Goal: Task Accomplishment & Management: Manage account settings

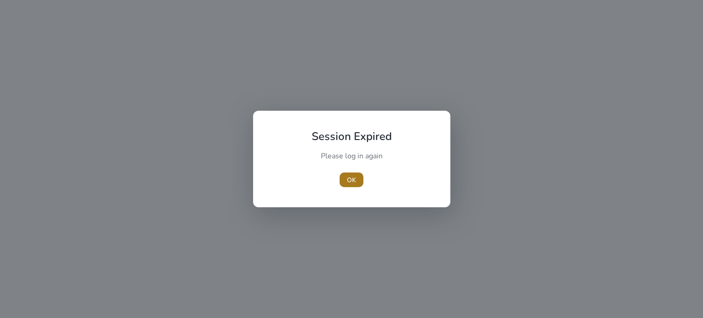
click at [350, 175] on span "OK" at bounding box center [351, 180] width 9 height 10
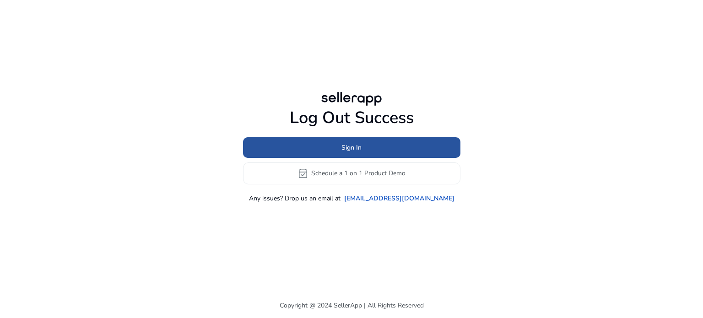
click at [341, 149] on span at bounding box center [351, 147] width 217 height 22
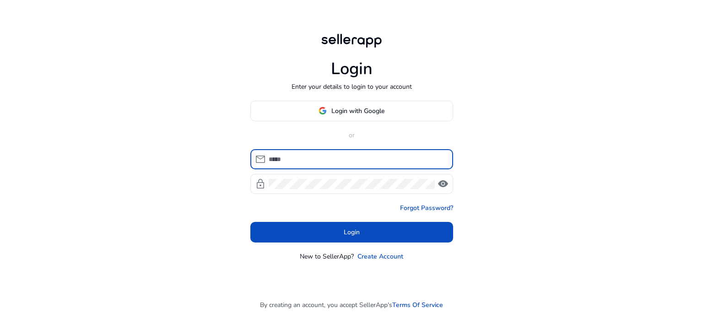
type input "**********"
click at [288, 157] on input "**********" at bounding box center [357, 159] width 177 height 10
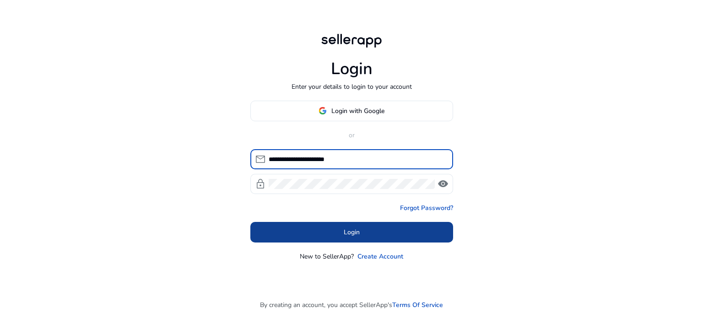
click at [304, 233] on span at bounding box center [351, 232] width 203 height 22
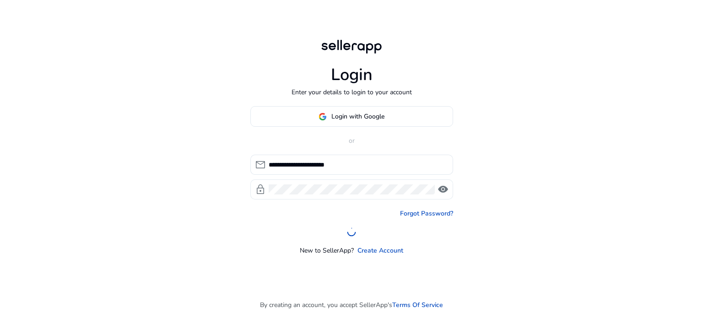
click at [441, 190] on span "visibility" at bounding box center [443, 189] width 11 height 11
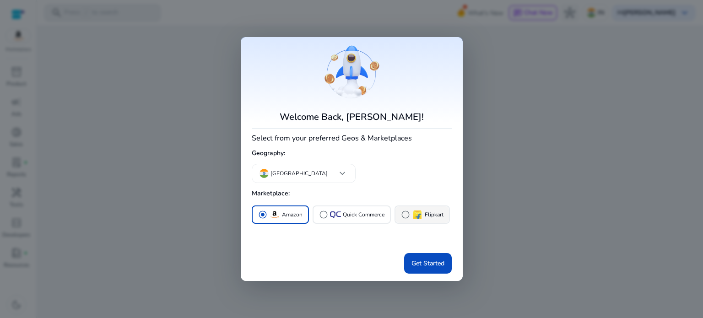
click at [421, 217] on img "button" at bounding box center [417, 214] width 11 height 11
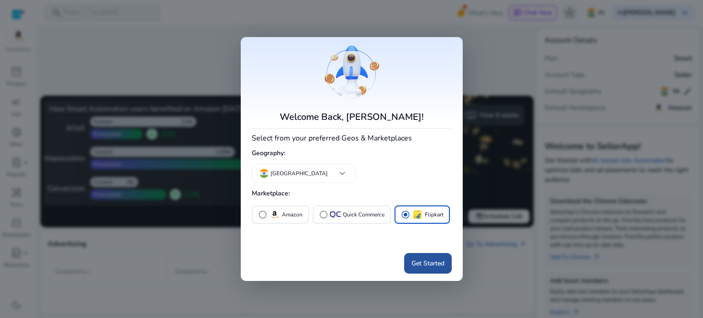
click at [420, 260] on span "Get Started" at bounding box center [428, 264] width 33 height 10
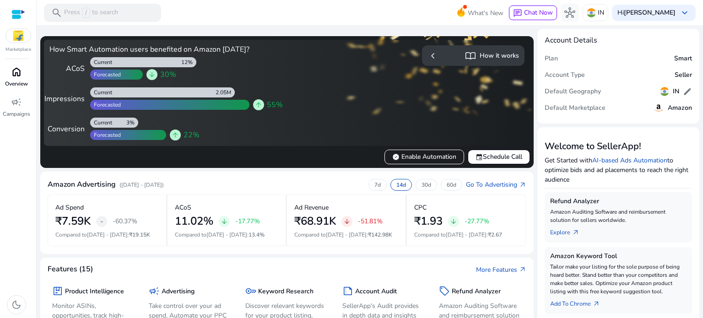
click at [11, 73] on div "home" at bounding box center [17, 72] width 26 height 15
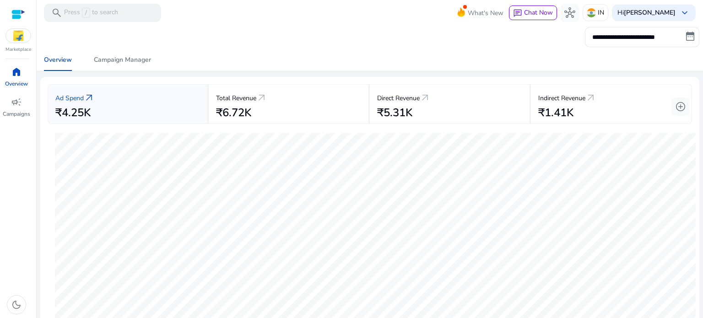
click at [238, 18] on mat-toolbar "search Press / to search What's New chat Chat Now hub IN Hi Tejura Sagar keyboa…" at bounding box center [370, 12] width 667 height 25
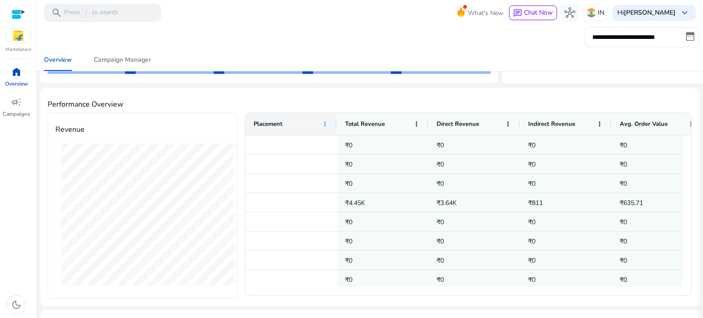
click at [324, 122] on span at bounding box center [324, 123] width 7 height 7
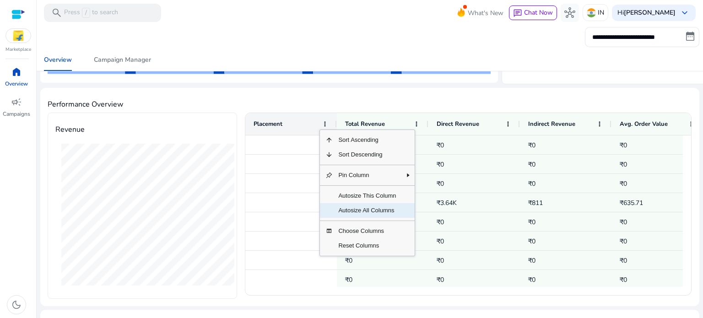
click at [347, 212] on span "Autosize All Columns" at bounding box center [367, 210] width 69 height 15
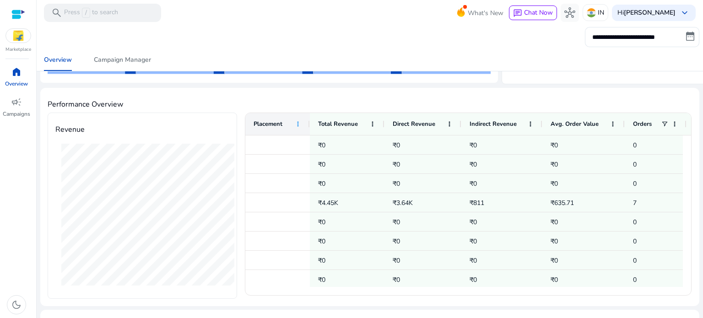
click at [297, 121] on span at bounding box center [297, 123] width 7 height 7
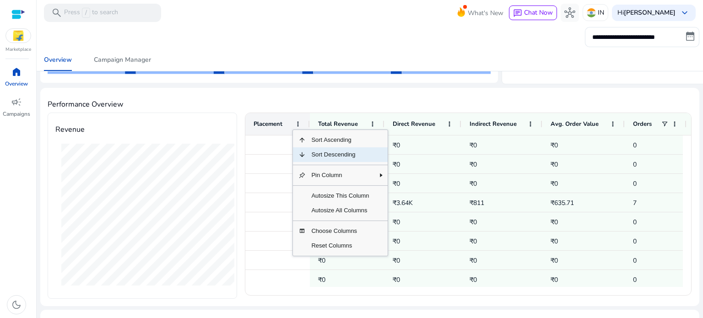
click at [335, 152] on span "Sort Descending" at bounding box center [340, 154] width 69 height 15
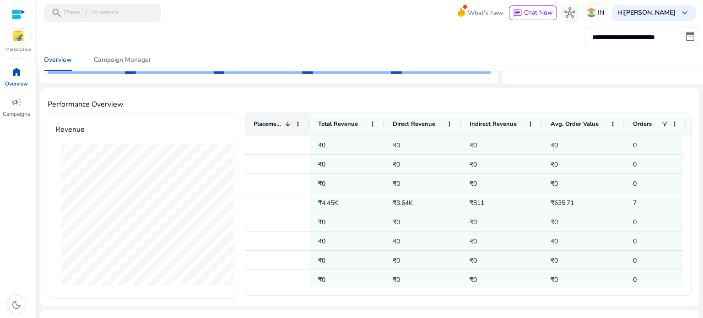
click at [286, 121] on span at bounding box center [287, 123] width 7 height 7
click at [262, 120] on span "Placement" at bounding box center [268, 124] width 29 height 8
click at [271, 120] on span "Placement" at bounding box center [268, 124] width 28 height 8
click at [285, 122] on span at bounding box center [287, 123] width 7 height 7
click at [297, 124] on span at bounding box center [297, 123] width 7 height 7
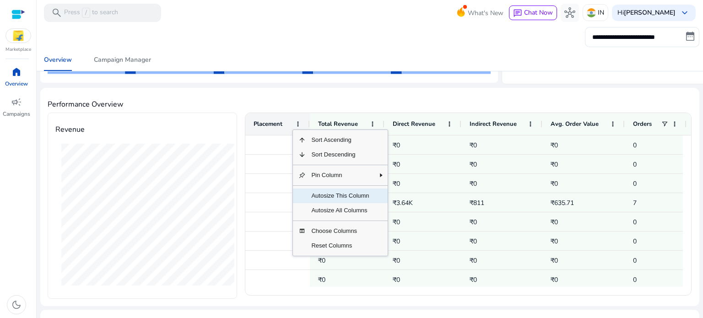
click at [330, 194] on span "Autosize This Column" at bounding box center [340, 196] width 69 height 15
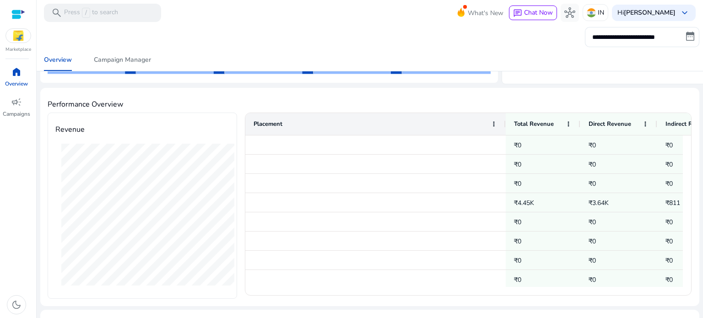
drag, startPoint x: 308, startPoint y: 119, endPoint x: 504, endPoint y: 133, distance: 196.4
click at [504, 133] on div at bounding box center [506, 124] width 4 height 22
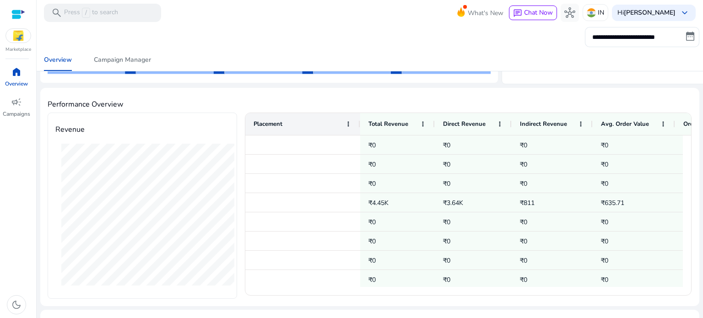
drag, startPoint x: 504, startPoint y: 124, endPoint x: 358, endPoint y: 133, distance: 145.4
click at [358, 133] on div at bounding box center [360, 124] width 4 height 22
click at [314, 146] on div at bounding box center [302, 144] width 115 height 19
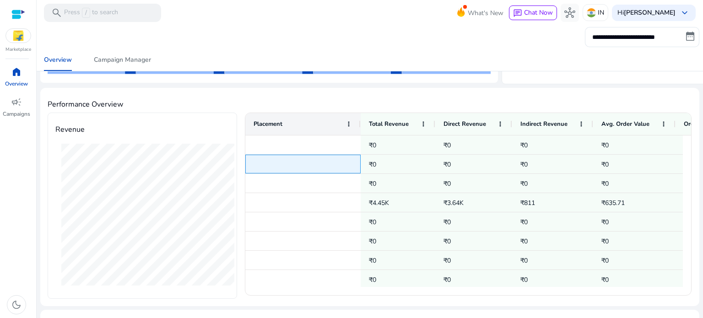
click at [311, 171] on div at bounding box center [302, 164] width 115 height 19
click at [310, 192] on div at bounding box center [302, 183] width 115 height 19
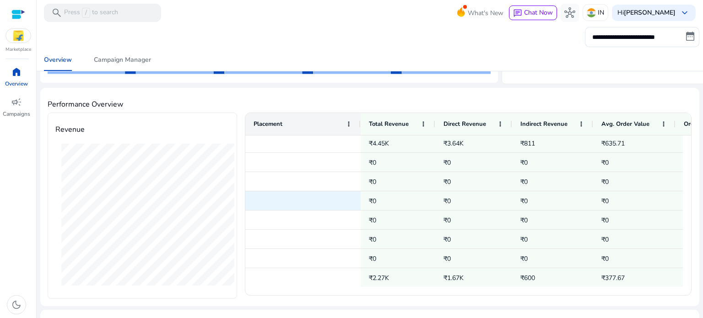
scroll to position [667, 0]
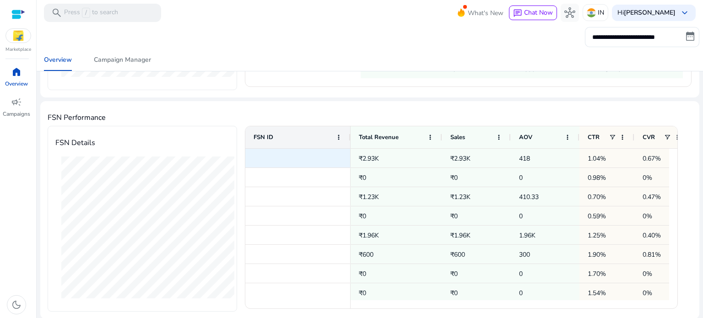
click at [309, 155] on div at bounding box center [297, 158] width 105 height 19
click at [666, 135] on span at bounding box center [667, 137] width 7 height 7
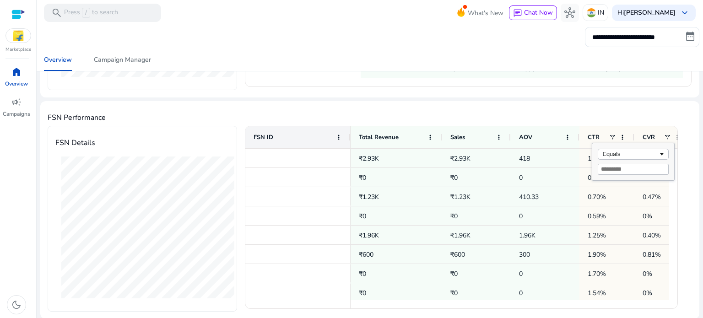
click at [644, 160] on div "Equals" at bounding box center [633, 161] width 82 height 37
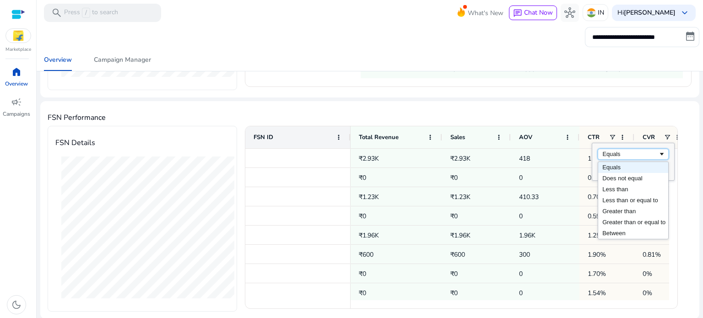
click at [636, 151] on div "Equals" at bounding box center [630, 154] width 56 height 7
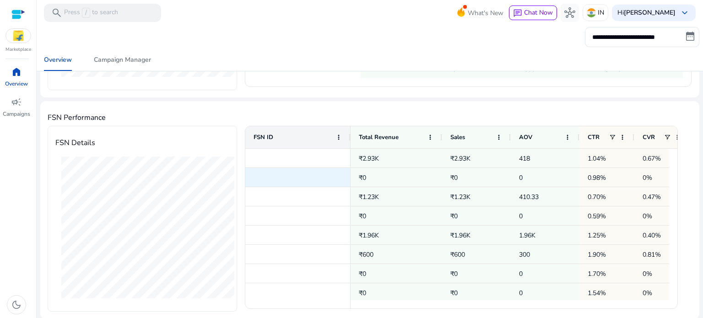
scroll to position [79, 0]
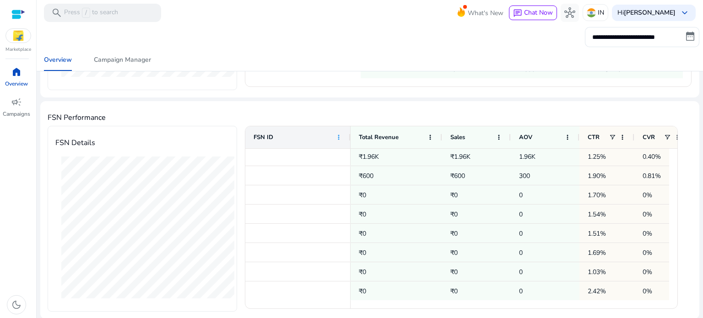
click at [337, 135] on span at bounding box center [338, 137] width 7 height 7
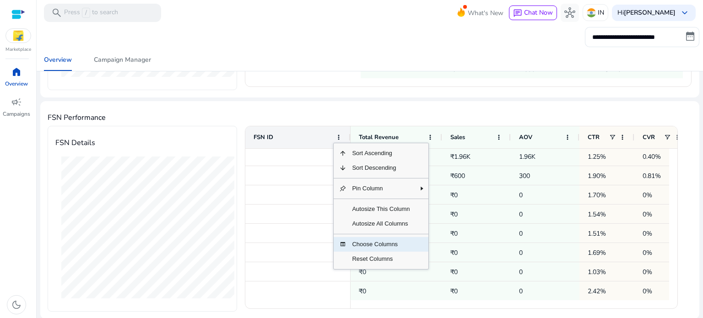
click at [350, 243] on span "Choose Columns" at bounding box center [381, 244] width 69 height 15
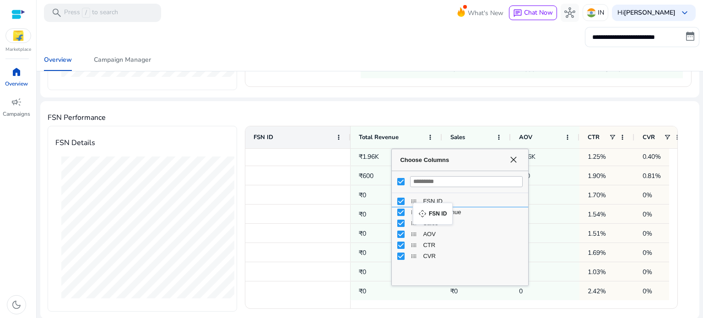
drag, startPoint x: 412, startPoint y: 201, endPoint x: 417, endPoint y: 208, distance: 8.8
click at [513, 156] on span "Choose Columns" at bounding box center [513, 159] width 7 height 7
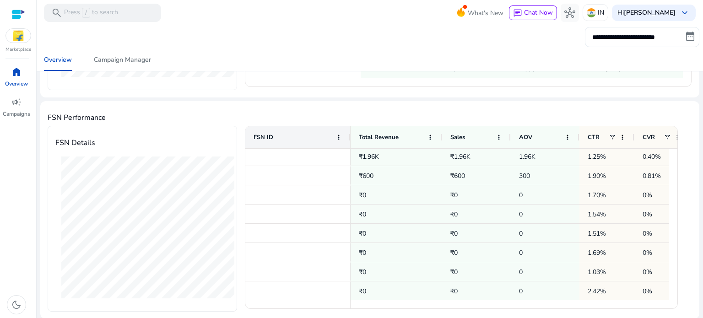
click at [675, 34] on input "**********" at bounding box center [642, 37] width 114 height 20
select select "*"
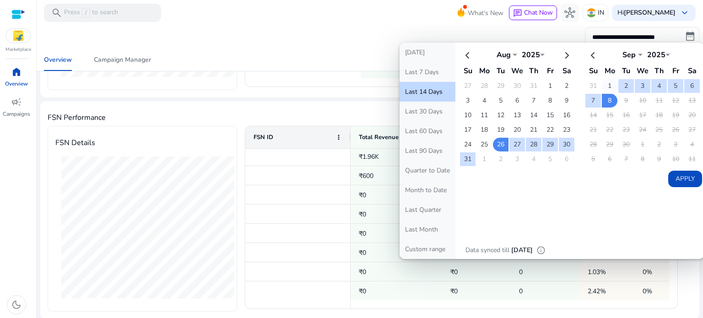
click at [602, 84] on td "1" at bounding box center [610, 86] width 16 height 14
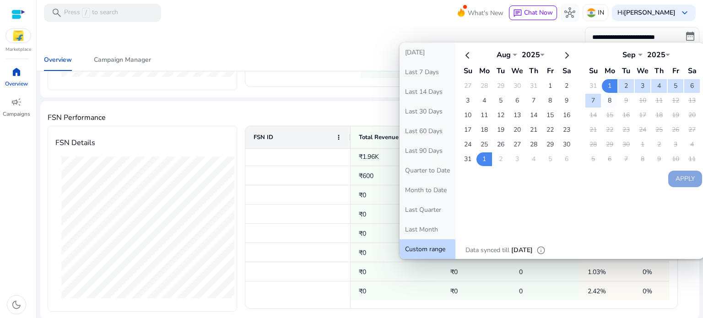
click at [602, 100] on td "8" at bounding box center [610, 101] width 16 height 14
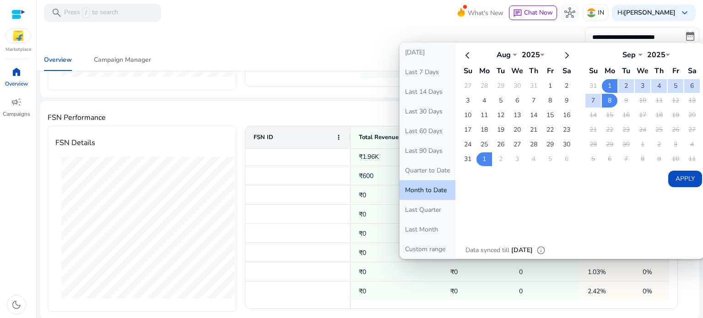
click at [676, 177] on button "Apply" at bounding box center [685, 179] width 34 height 16
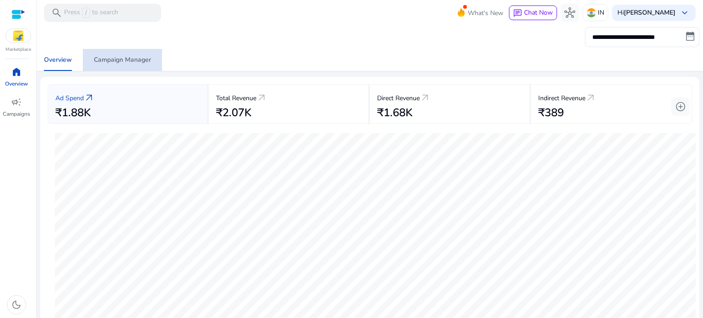
click at [119, 57] on div "Campaign Manager" at bounding box center [122, 60] width 57 height 6
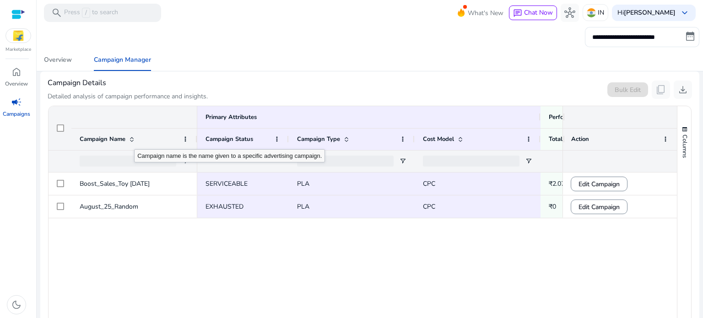
scroll to position [275, 0]
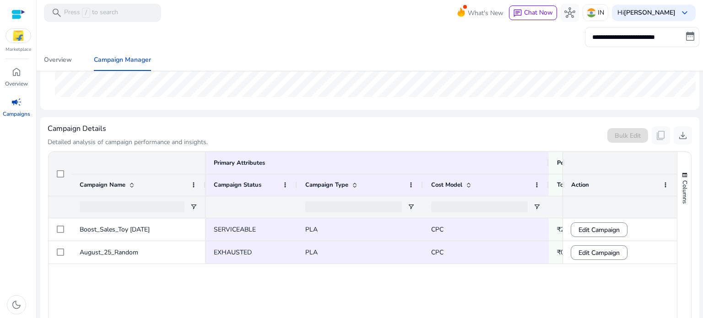
drag, startPoint x: 195, startPoint y: 186, endPoint x: 206, endPoint y: 196, distance: 14.9
click at [206, 196] on div "Primary Attributes Campaign Name" at bounding box center [127, 185] width 157 height 66
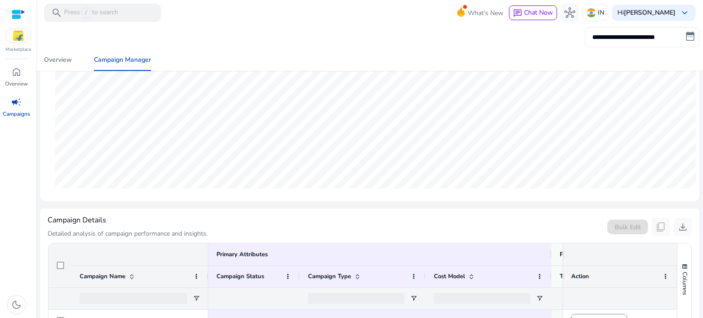
scroll to position [366, 0]
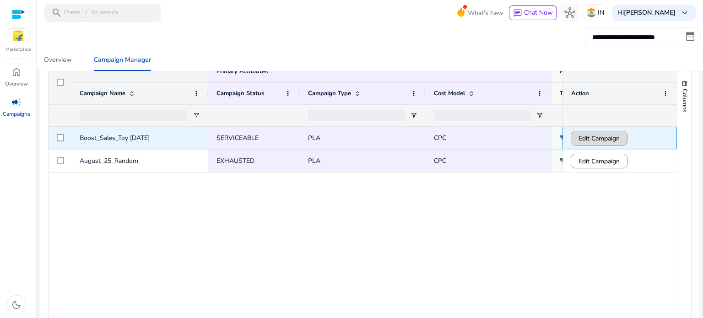
click at [595, 135] on span "Edit Campaign" at bounding box center [599, 138] width 41 height 19
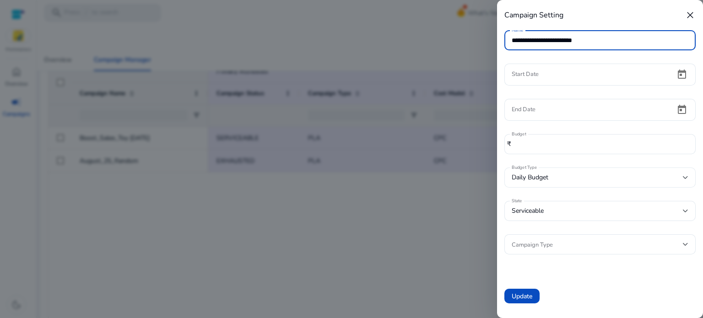
click at [586, 177] on div "Daily Budget" at bounding box center [597, 178] width 171 height 10
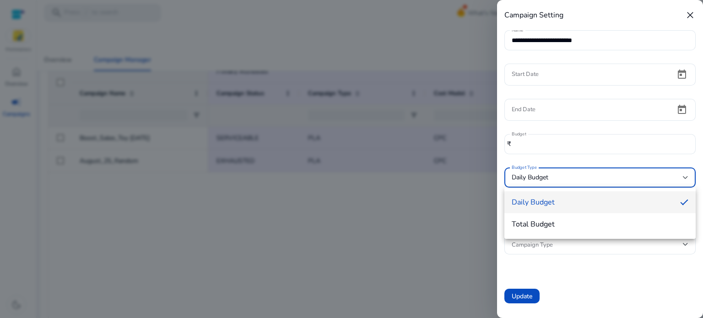
click at [586, 177] on div at bounding box center [351, 159] width 703 height 318
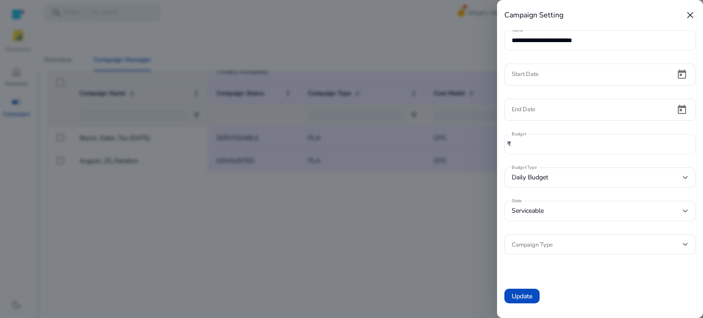
click at [572, 214] on div "Serviceable" at bounding box center [597, 211] width 171 height 10
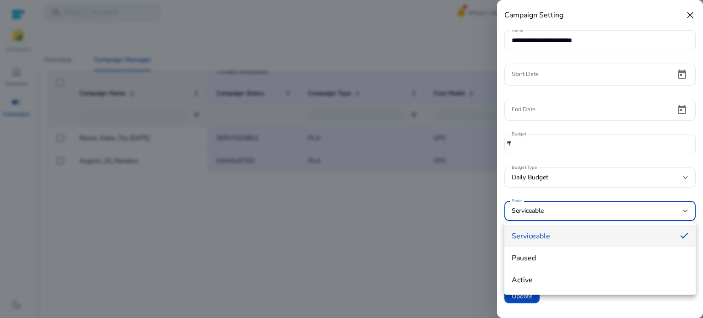
click at [572, 212] on div at bounding box center [351, 159] width 703 height 318
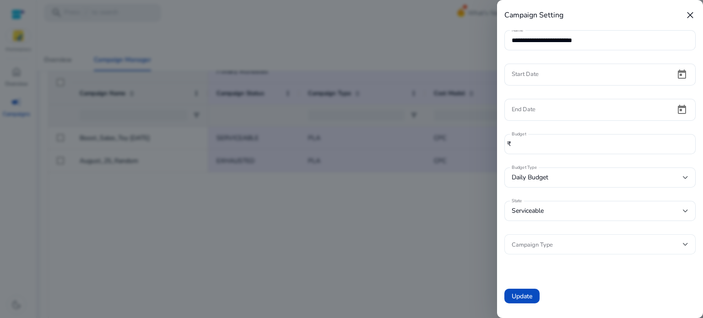
click at [562, 248] on span at bounding box center [597, 244] width 171 height 10
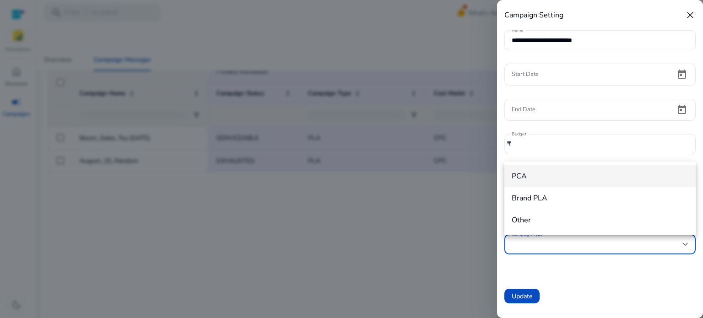
click at [562, 248] on div at bounding box center [351, 159] width 703 height 318
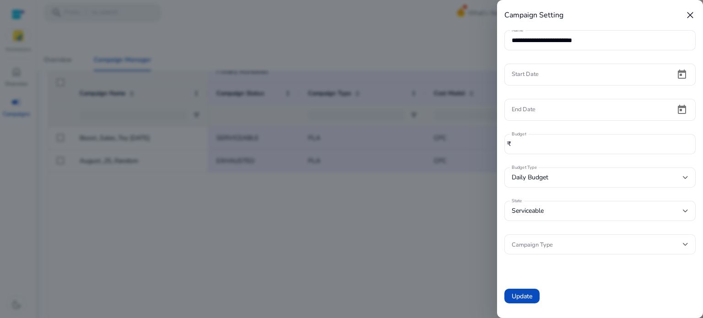
click at [562, 248] on span at bounding box center [597, 244] width 171 height 10
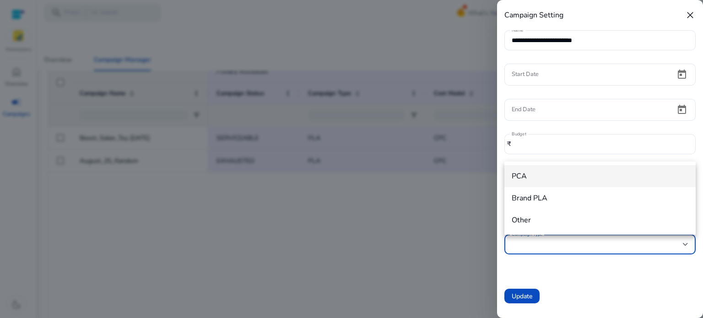
click at [575, 278] on div at bounding box center [351, 159] width 703 height 318
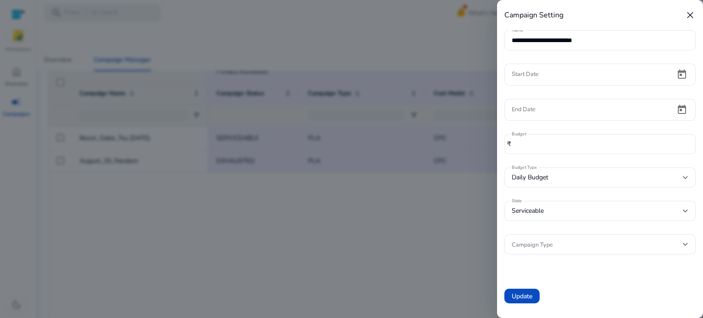
click at [435, 217] on div at bounding box center [351, 159] width 703 height 318
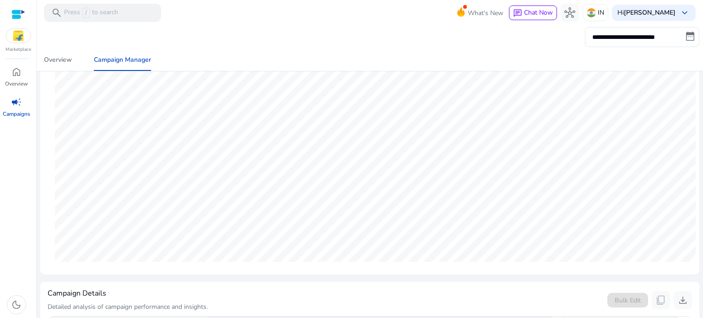
scroll to position [0, 0]
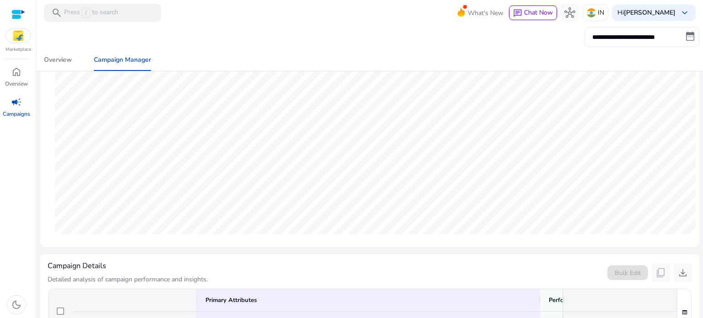
scroll to position [320, 0]
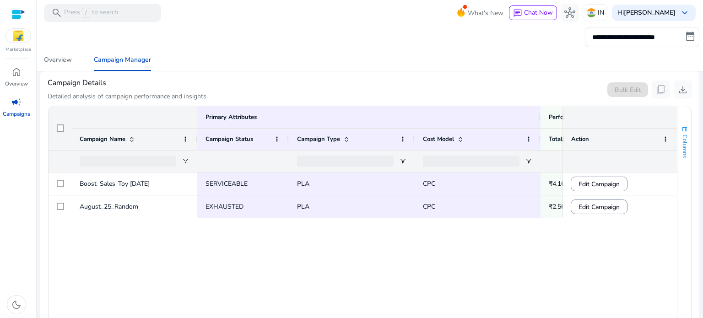
click at [683, 138] on span "Columns" at bounding box center [685, 146] width 8 height 23
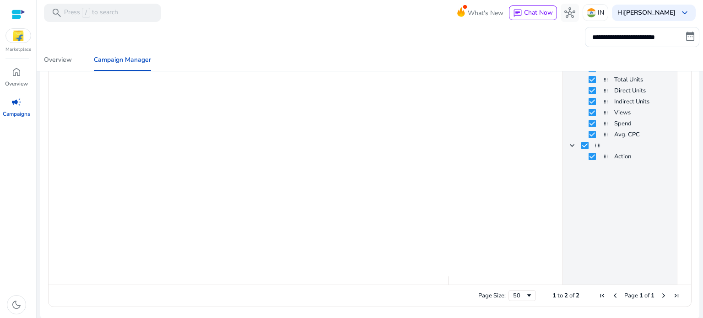
scroll to position [247, 0]
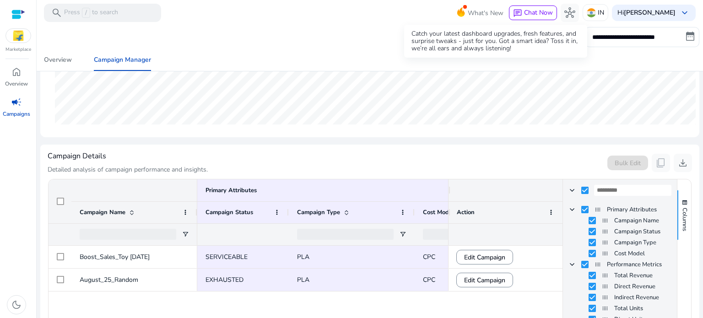
click at [483, 14] on span "What's New" at bounding box center [486, 13] width 36 height 16
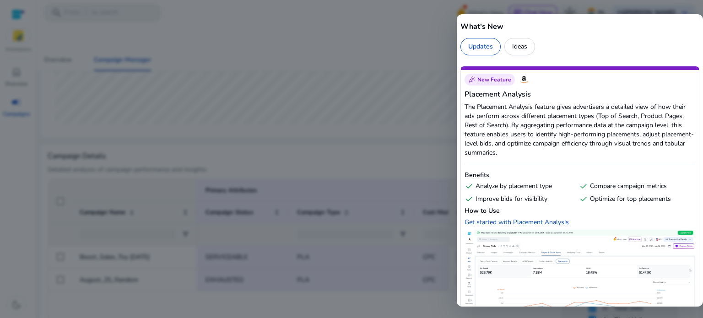
click at [409, 89] on div at bounding box center [351, 159] width 703 height 318
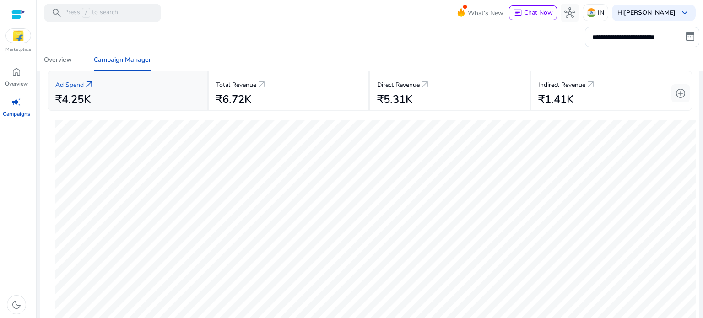
scroll to position [0, 0]
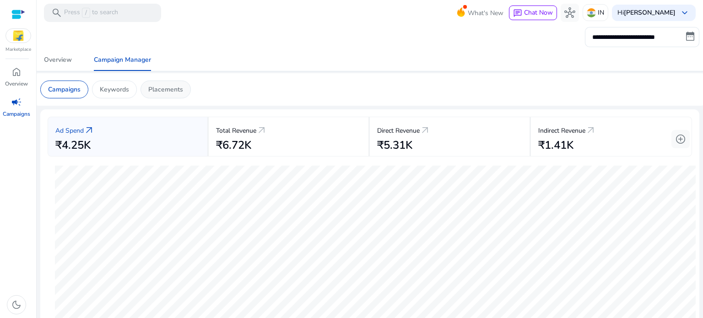
click at [178, 90] on p "Placements" at bounding box center [165, 90] width 35 height 10
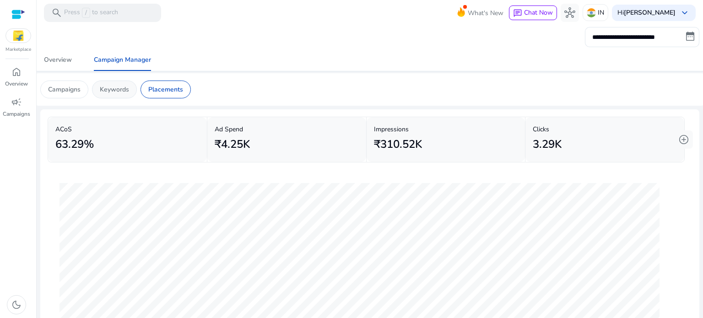
click at [127, 94] on p "Keywords" at bounding box center [114, 90] width 29 height 10
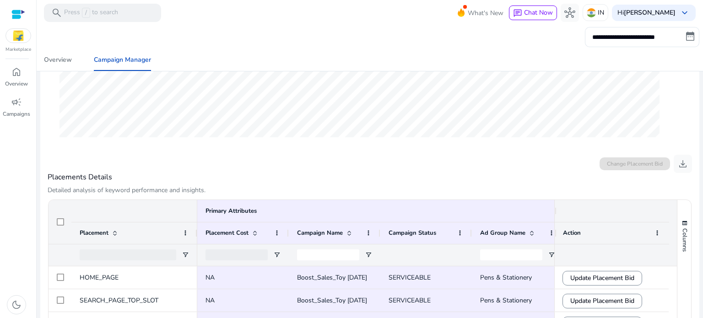
scroll to position [275, 0]
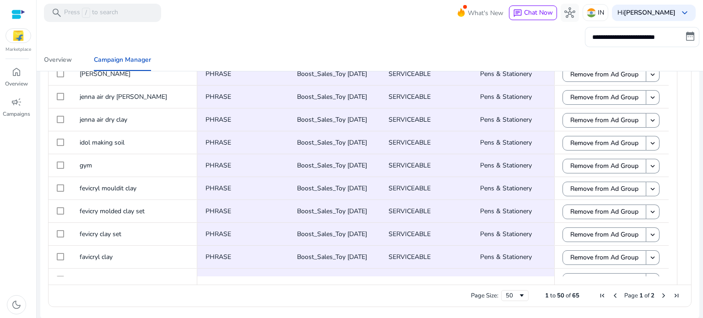
scroll to position [884, 0]
